Goal: Navigation & Orientation: Find specific page/section

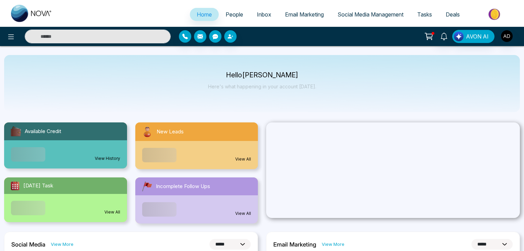
select select "*"
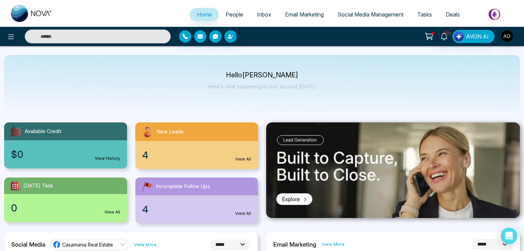
click at [286, 13] on span "Email Marketing" at bounding box center [304, 14] width 39 height 7
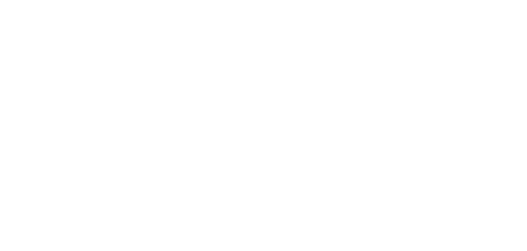
select select "*"
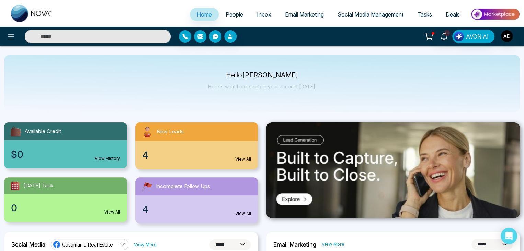
click at [230, 14] on span "People" at bounding box center [235, 14] width 18 height 7
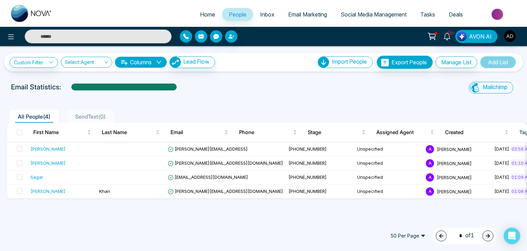
click at [313, 12] on span "Email Marketing" at bounding box center [307, 14] width 39 height 7
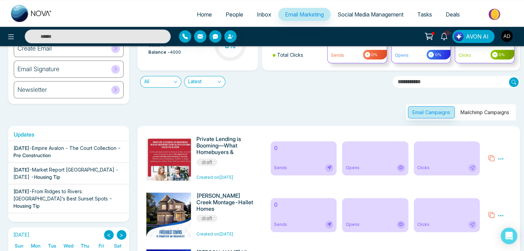
scroll to position [57, 0]
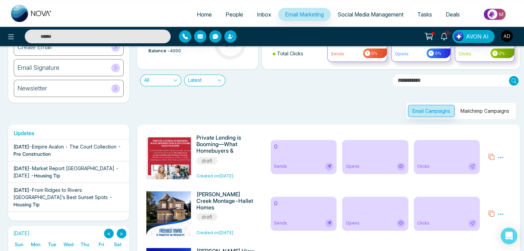
click at [331, 86] on div "Email Campaigns Mailchimp Campaigns" at bounding box center [326, 102] width 387 height 33
click at [226, 12] on span "People" at bounding box center [235, 14] width 18 height 7
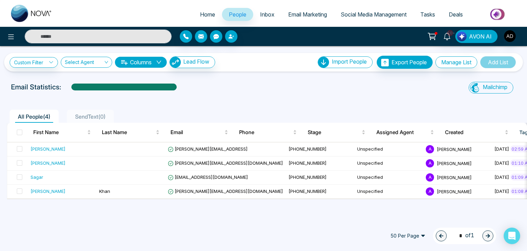
click at [264, 98] on div "All People ( 4 ) SendText ( 0 ) First Name Last Name Email Phone Stage Assigned…" at bounding box center [263, 148] width 519 height 101
click at [306, 19] on link "Email Marketing" at bounding box center [308, 14] width 53 height 13
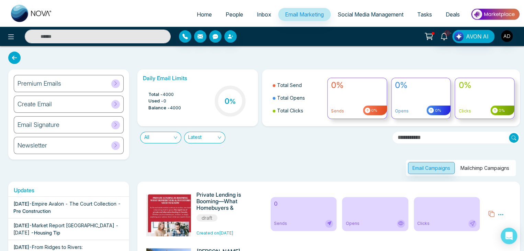
click at [448, 18] on span "Deals" at bounding box center [453, 14] width 14 height 7
